Goal: Find specific page/section: Find specific page/section

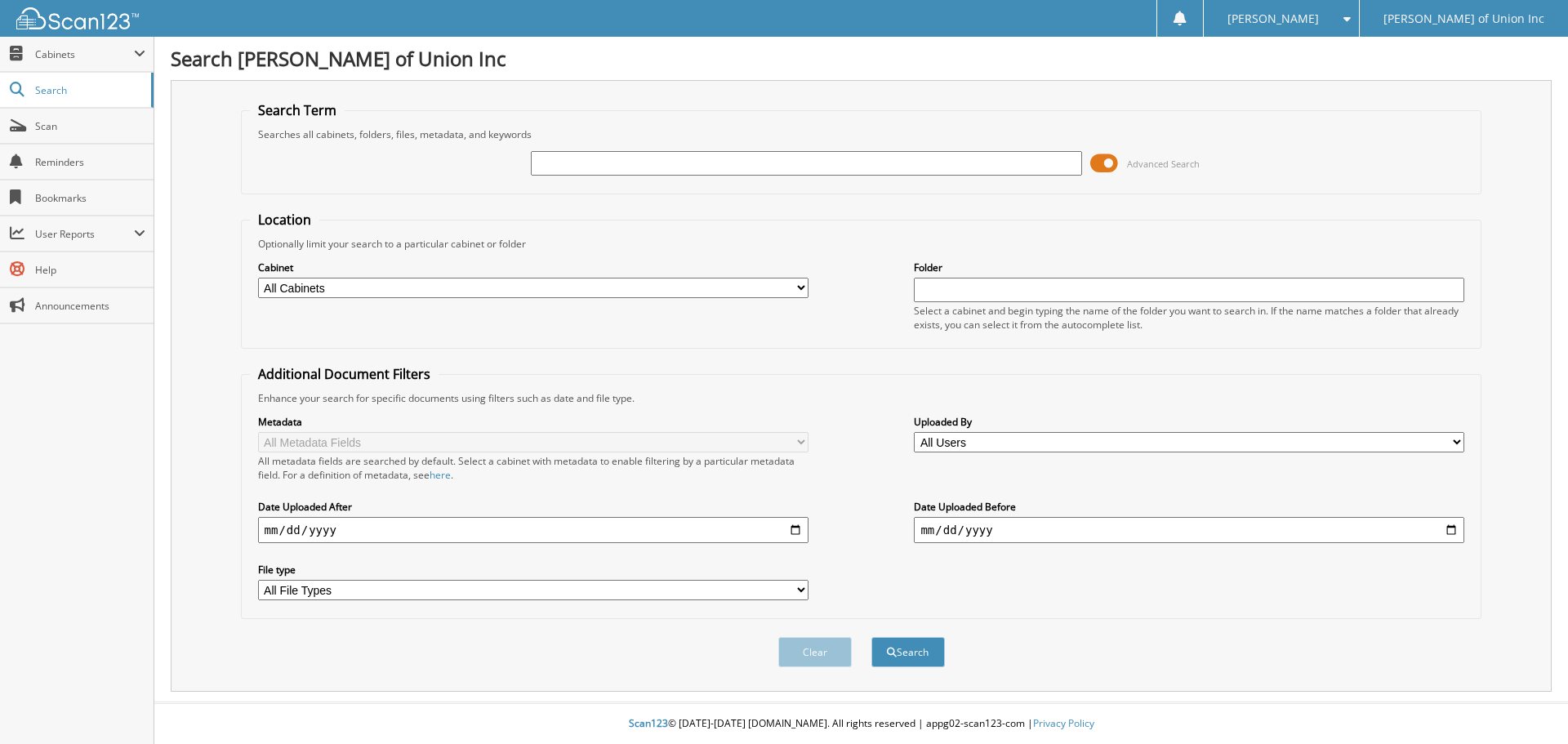
click at [616, 276] on div "Cabinet All Cabinets ACCOUNTS PAYABLE CAR DEALS CASHIER REPORTS EMPLOYEE HANDBO…" at bounding box center [533, 279] width 550 height 41
click at [414, 287] on select "All Cabinets ACCOUNTS PAYABLE CAR DEALS CASHIER REPORTS EMPLOYEE HANDBOOK FORMS…" at bounding box center [533, 287] width 550 height 21
select select "1850"
click at [258, 277] on select "All Cabinets ACCOUNTS PAYABLE CAR DEALS CASHIER REPORTS EMPLOYEE HANDBOOK FORMS…" at bounding box center [533, 287] width 550 height 21
click at [550, 162] on input "text" at bounding box center [806, 163] width 550 height 24
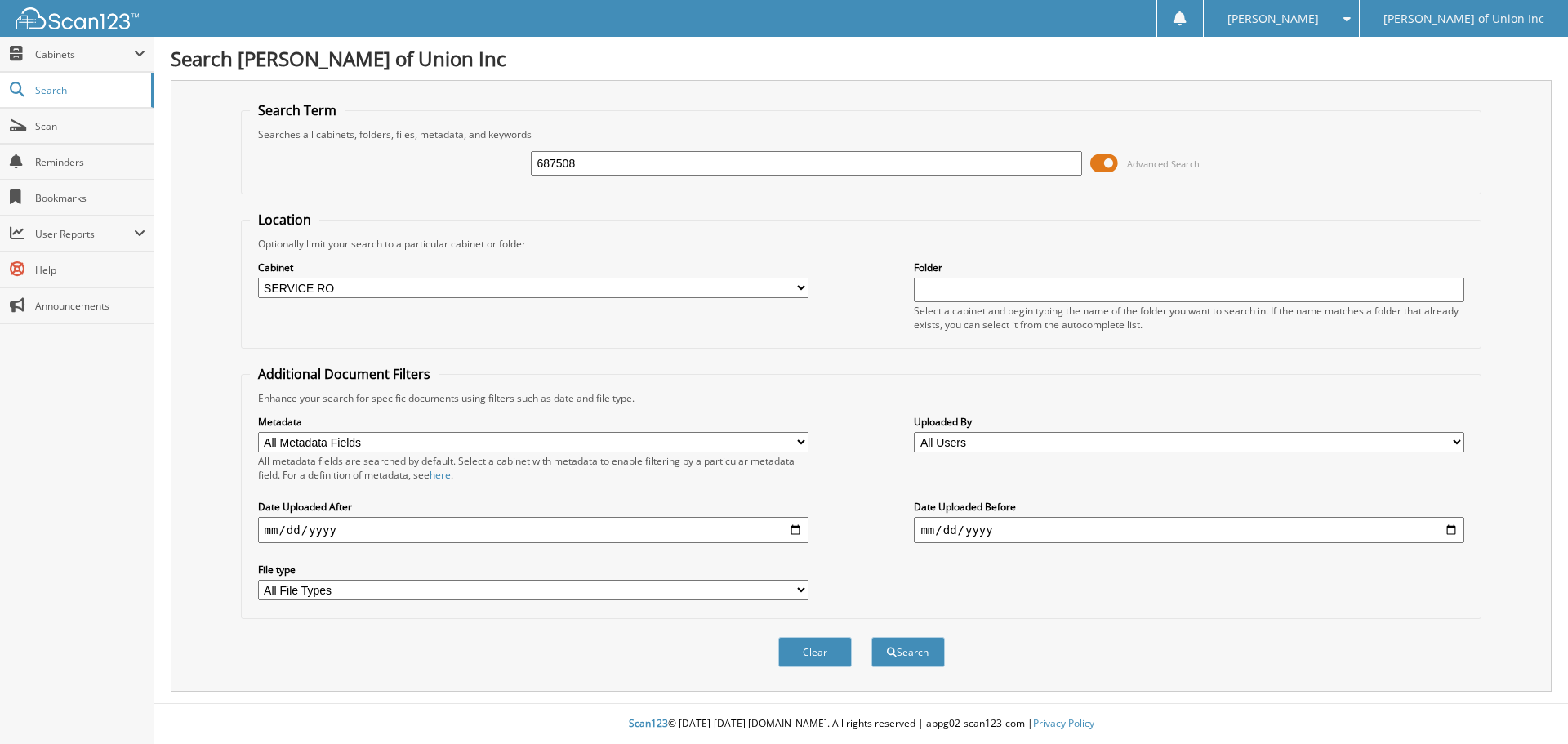
type input "687508"
click at [871, 637] on button "Search" at bounding box center [907, 652] width 73 height 30
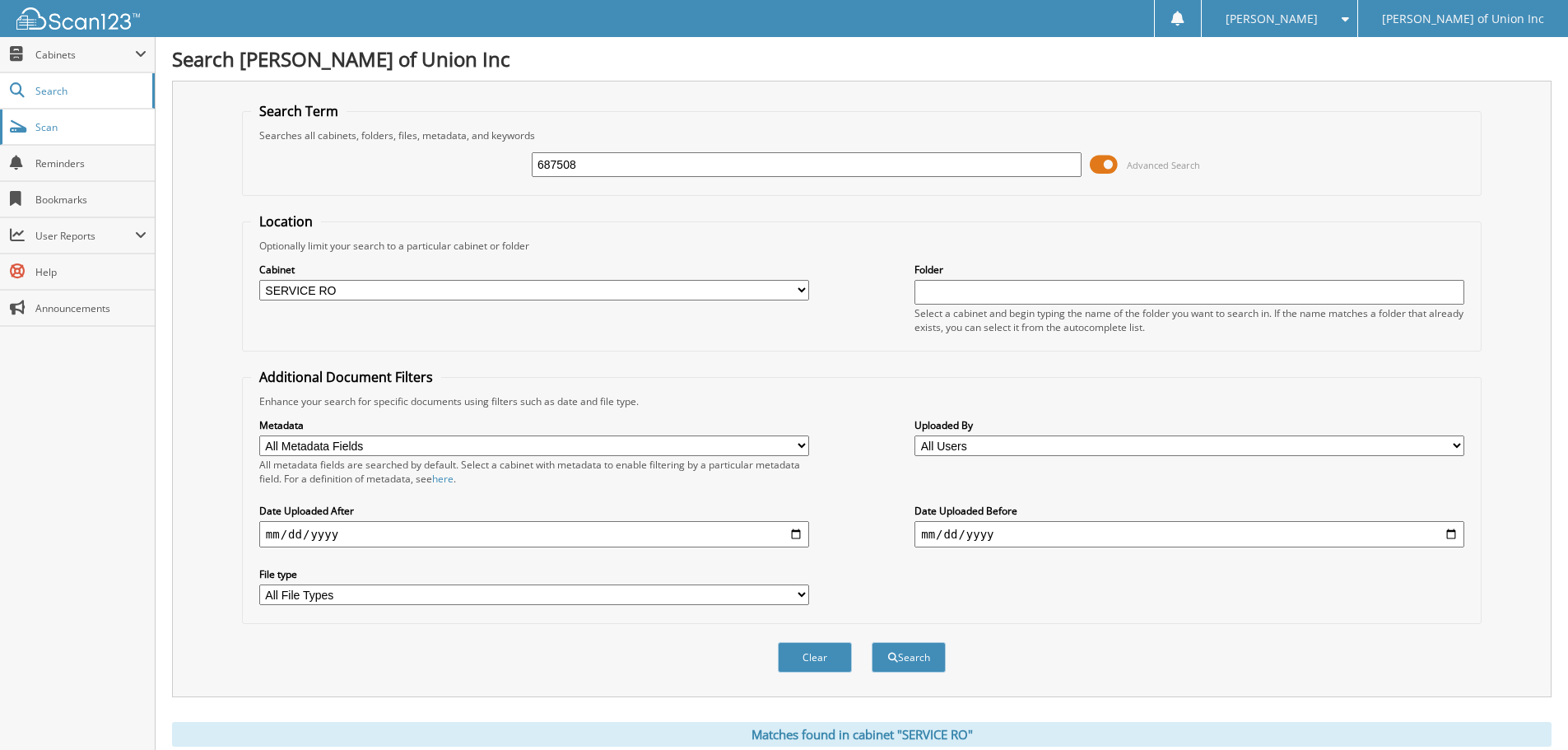
click at [44, 131] on span "Scan" at bounding box center [91, 127] width 111 height 14
